Goal: Information Seeking & Learning: Learn about a topic

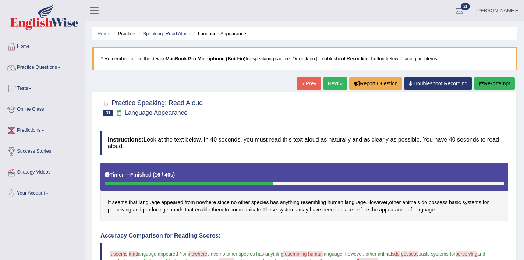
click at [332, 87] on link "Next »" at bounding box center [335, 83] width 24 height 13
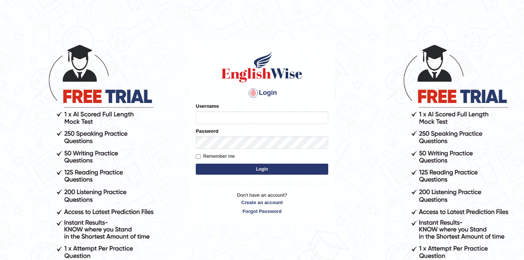
click at [223, 122] on input "Username" at bounding box center [262, 117] width 132 height 13
type input "shubham04"
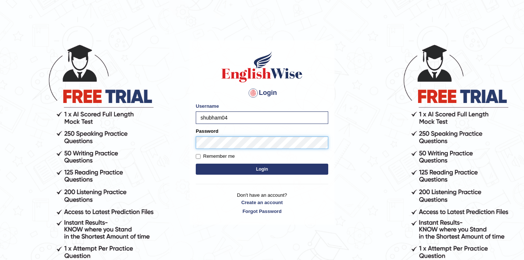
click at [196, 164] on button "Login" at bounding box center [262, 169] width 132 height 11
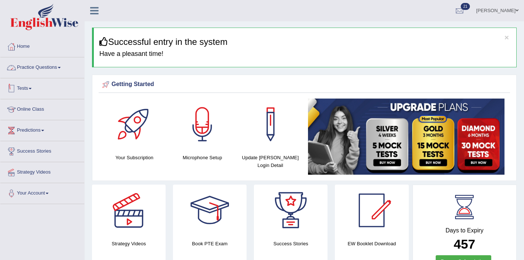
click at [31, 68] on link "Practice Questions" at bounding box center [42, 66] width 84 height 18
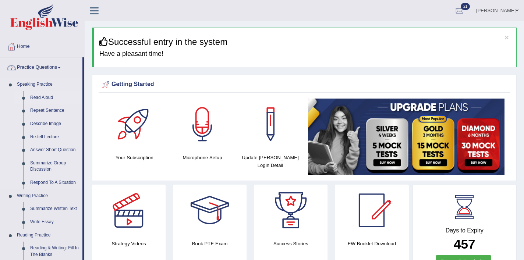
click at [36, 100] on link "Read Aloud" at bounding box center [55, 97] width 56 height 13
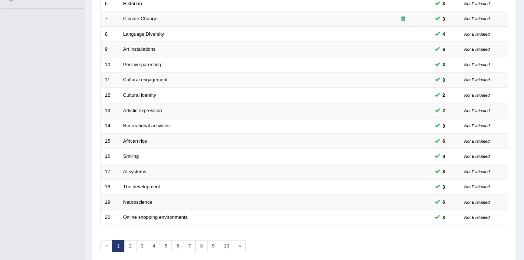
scroll to position [227, 0]
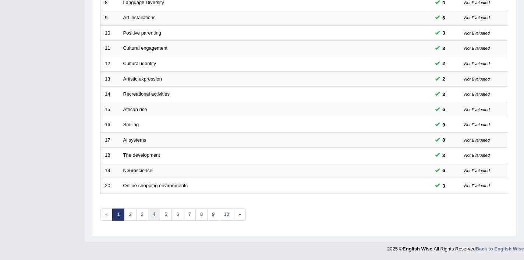
click at [159, 217] on link "4" at bounding box center [154, 215] width 12 height 12
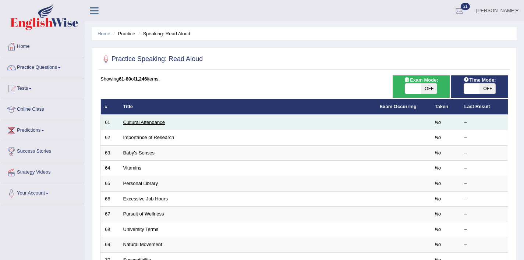
click at [142, 125] on link "Cultural Attendance" at bounding box center [144, 123] width 42 height 6
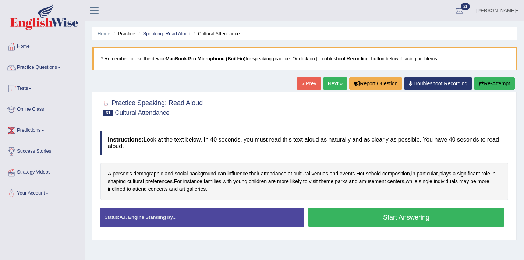
click at [402, 223] on button "Start Answering" at bounding box center [406, 217] width 196 height 19
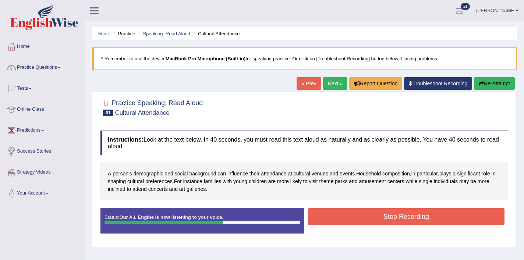
click at [402, 221] on button "Stop Recording" at bounding box center [406, 216] width 196 height 17
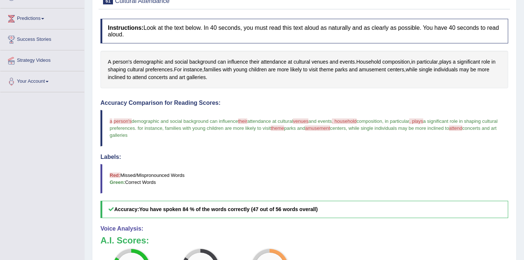
scroll to position [113, 0]
click at [384, 67] on span "amusement" at bounding box center [372, 69] width 27 height 8
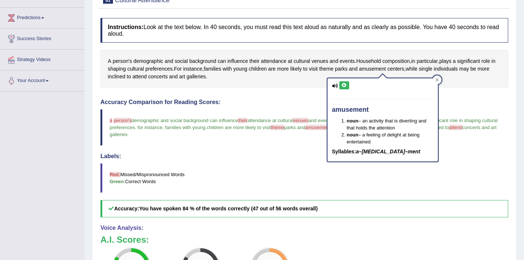
click at [345, 84] on icon at bounding box center [344, 85] width 6 height 4
click at [348, 87] on button at bounding box center [344, 85] width 10 height 8
click at [437, 80] on icon at bounding box center [437, 79] width 3 height 3
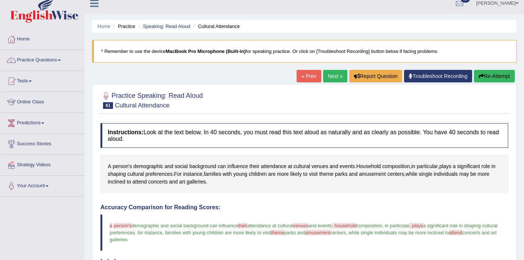
scroll to position [0, 0]
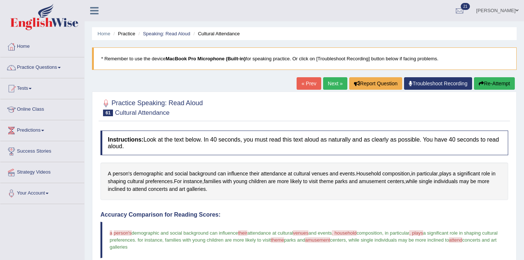
click at [328, 86] on link "Next »" at bounding box center [335, 83] width 24 height 13
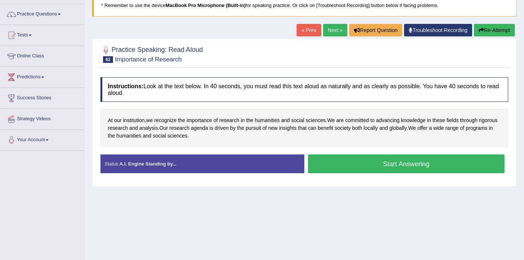
scroll to position [88, 0]
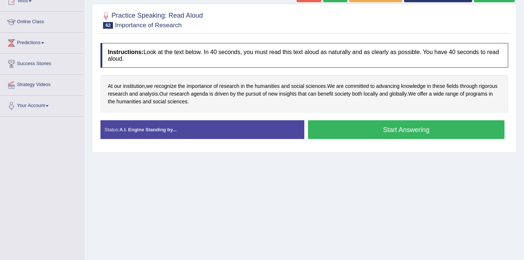
click at [373, 125] on button "Start Answering" at bounding box center [406, 129] width 196 height 19
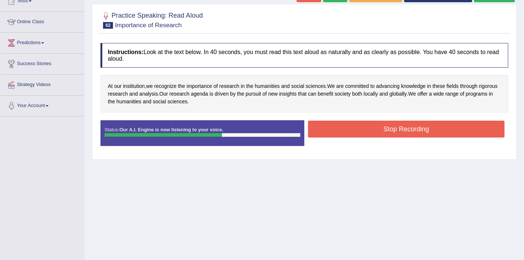
click at [390, 129] on button "Stop Recording" at bounding box center [406, 129] width 196 height 17
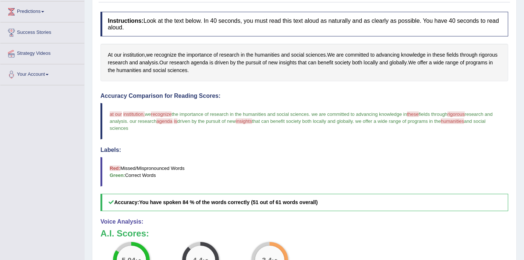
scroll to position [177, 0]
